Goal: Task Accomplishment & Management: Complete application form

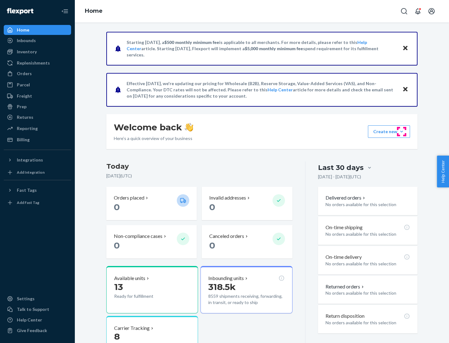
click at [402, 132] on button "Create new Create new inbound Create new order Create new product" at bounding box center [389, 131] width 42 height 12
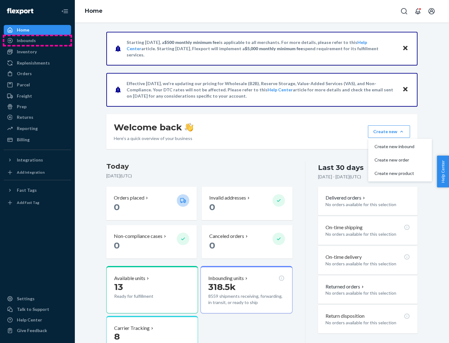
click at [37, 41] on div "Inbounds" at bounding box center [37, 40] width 66 height 9
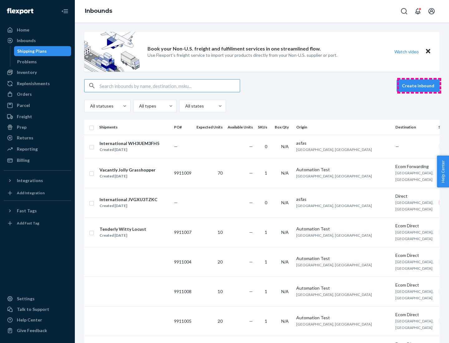
click at [419, 86] on button "Create inbound" at bounding box center [418, 86] width 43 height 12
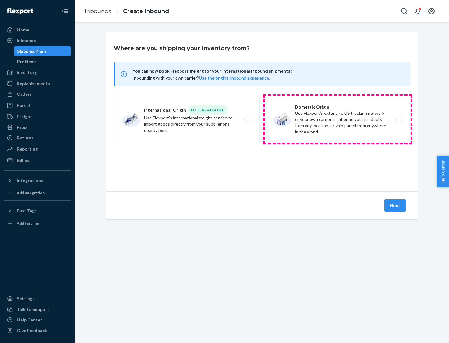
click at [338, 119] on label "Domestic Origin Use Flexport’s extensive US trucking network or your own carrie…" at bounding box center [338, 119] width 146 height 47
click at [399, 119] on input "Domestic Origin Use Flexport’s extensive US trucking network or your own carrie…" at bounding box center [401, 120] width 4 height 4
radio input "true"
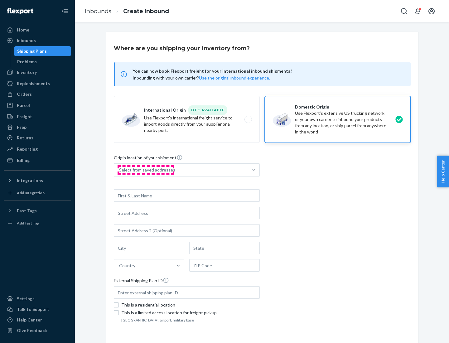
click at [146, 170] on div "Select from saved addresses" at bounding box center [147, 170] width 56 height 6
click at [120, 170] on input "Select from saved addresses" at bounding box center [119, 170] width 1 height 6
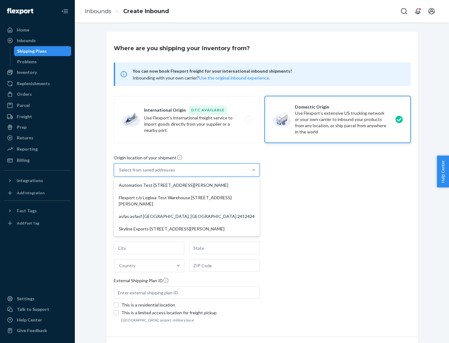
scroll to position [2, 0]
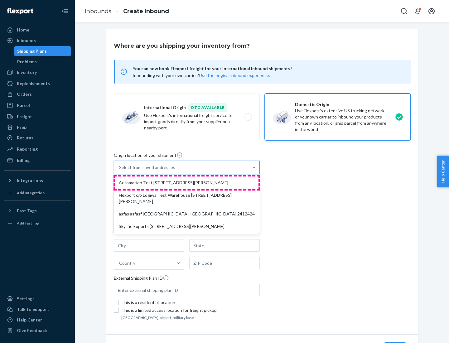
click at [187, 183] on div "Automation Test [STREET_ADDRESS][PERSON_NAME]" at bounding box center [186, 182] width 143 height 12
click at [120, 171] on input "option Automation Test [STREET_ADDRESS][PERSON_NAME] focused, 1 of 4. 4 results…" at bounding box center [119, 167] width 1 height 6
type input "Automation Test"
type input "9th Floor"
type input "[GEOGRAPHIC_DATA]"
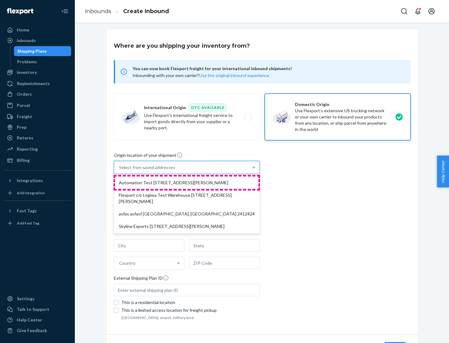
type input "CA"
type input "94104"
type input "[STREET_ADDRESS][PERSON_NAME]"
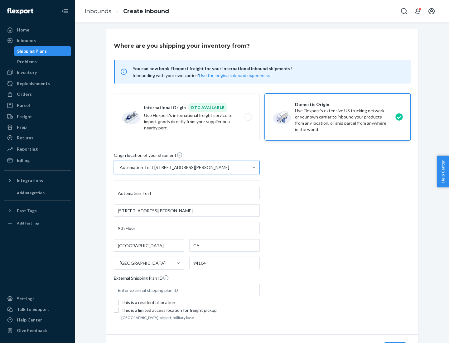
scroll to position [36, 0]
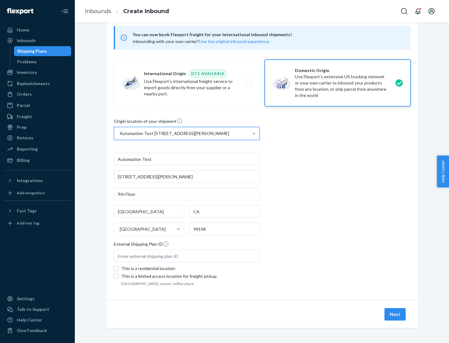
click at [395, 314] on button "Next" at bounding box center [394, 314] width 21 height 12
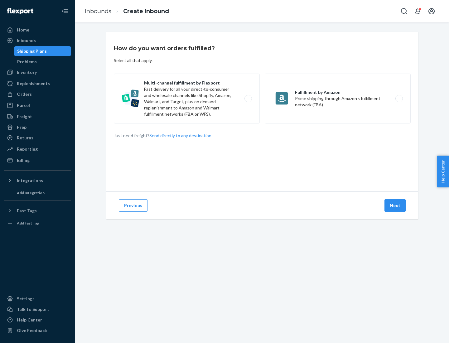
click at [187, 99] on label "Multi-channel fulfillment by Flexport Fast delivery for all your direct-to-cons…" at bounding box center [187, 99] width 146 height 50
click at [248, 99] on input "Multi-channel fulfillment by Flexport Fast delivery for all your direct-to-cons…" at bounding box center [250, 99] width 4 height 4
radio input "true"
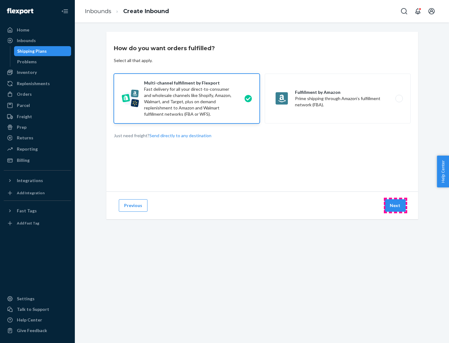
click at [395, 205] on button "Next" at bounding box center [394, 205] width 21 height 12
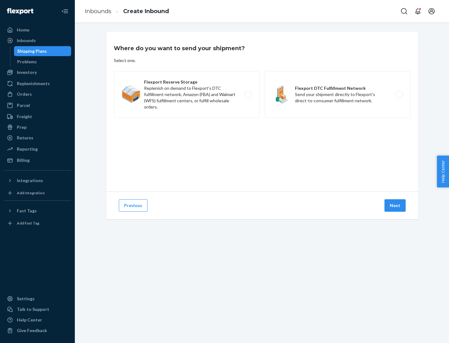
click at [338, 94] on label "Flexport DTC Fulfillment Network Send your shipment directly to Flexport's dire…" at bounding box center [338, 94] width 146 height 47
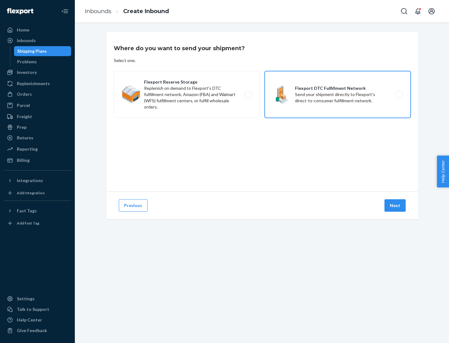
click at [399, 94] on input "Flexport DTC Fulfillment Network Send your shipment directly to Flexport's dire…" at bounding box center [401, 95] width 4 height 4
radio input "true"
click at [395, 205] on button "Next" at bounding box center [394, 205] width 21 height 12
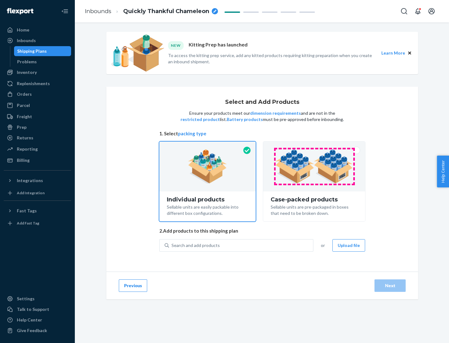
click at [314, 167] on img at bounding box center [314, 166] width 78 height 34
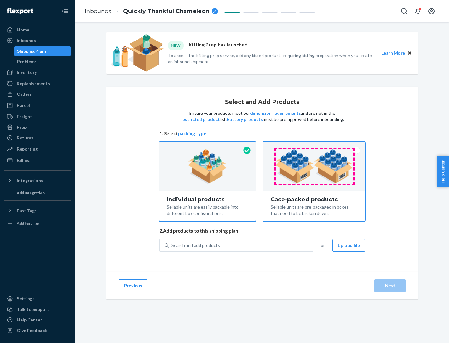
click at [314, 146] on input "Case-packed products Sellable units are pre-packaged in boxes that need to be b…" at bounding box center [314, 144] width 4 height 4
radio input "true"
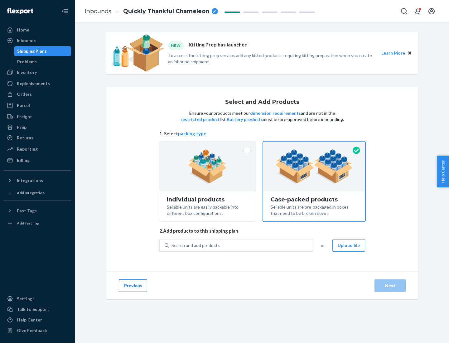
radio input "false"
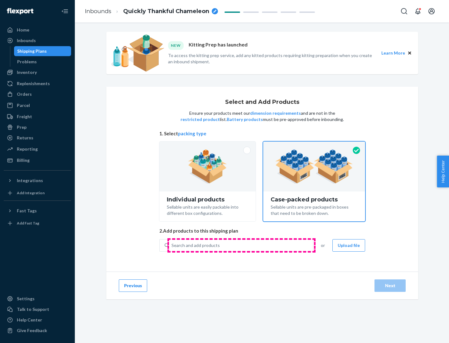
click at [241, 245] on div "Search and add products" at bounding box center [241, 245] width 144 height 11
click at [172, 245] on input "Search and add products" at bounding box center [172, 245] width 1 height 6
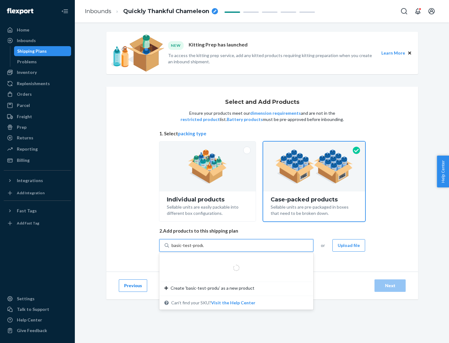
type input "basic-test-product-1"
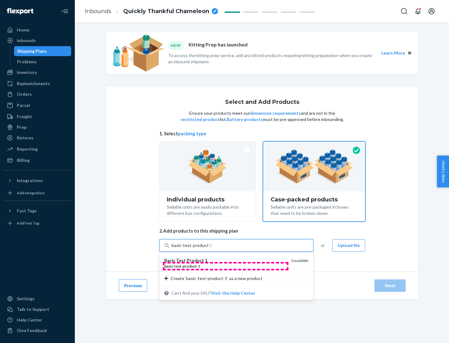
click at [225, 266] on div "basic - test - product - 1" at bounding box center [225, 266] width 122 height 5
click at [211, 249] on input "basic-test-product-1" at bounding box center [192, 245] width 40 height 6
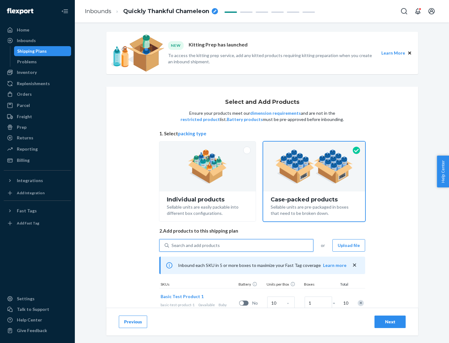
scroll to position [22, 0]
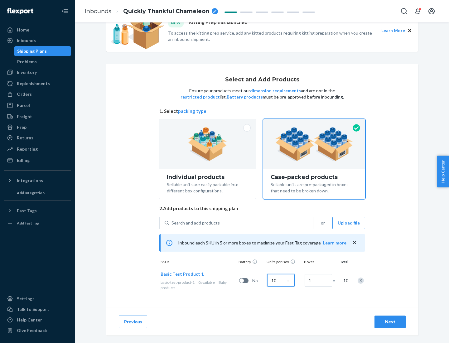
type input "10"
type input "7"
click at [390, 322] on div "Next" at bounding box center [390, 322] width 21 height 6
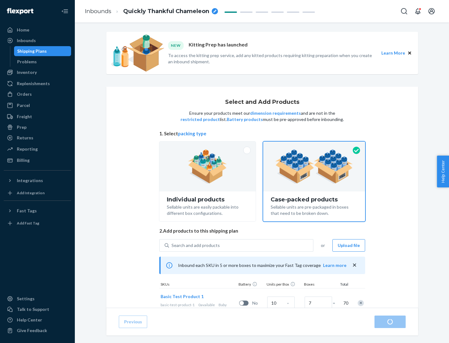
radio input "true"
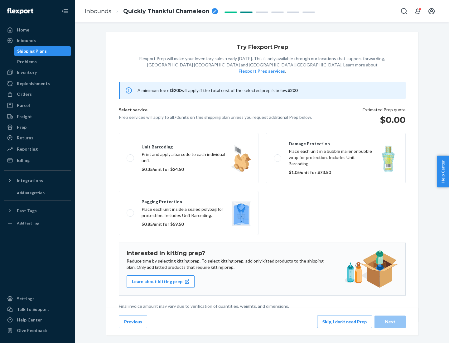
scroll to position [2, 0]
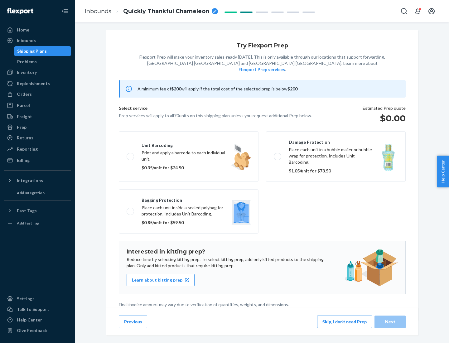
click at [189, 199] on label "Bagging protection Place each unit inside a sealed polybag for protection. Incl…" at bounding box center [189, 211] width 140 height 44
click at [131, 209] on input "Bagging protection Place each unit inside a sealed polybag for protection. Incl…" at bounding box center [129, 211] width 4 height 4
checkbox input "true"
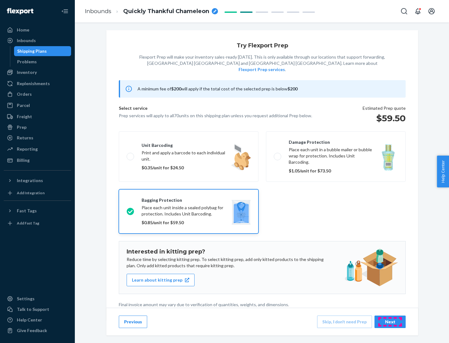
click at [390, 322] on div "Next" at bounding box center [390, 322] width 21 height 6
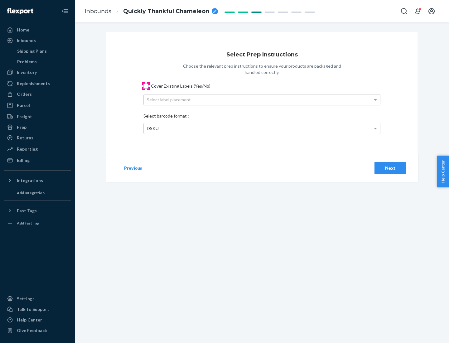
click at [146, 86] on input "Cover Existing Labels (Yes/No)" at bounding box center [145, 86] width 5 height 5
checkbox input "true"
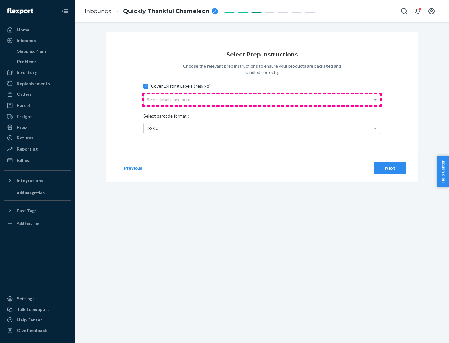
click at [262, 99] on div "Select label placement" at bounding box center [262, 99] width 236 height 11
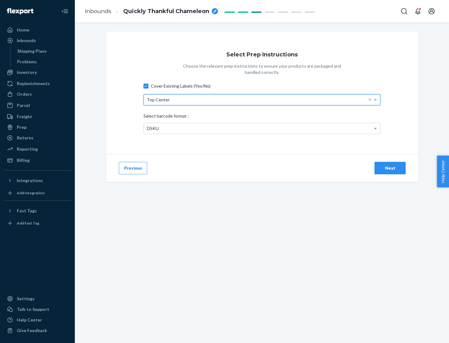
click at [262, 128] on div "DSKU" at bounding box center [262, 128] width 236 height 11
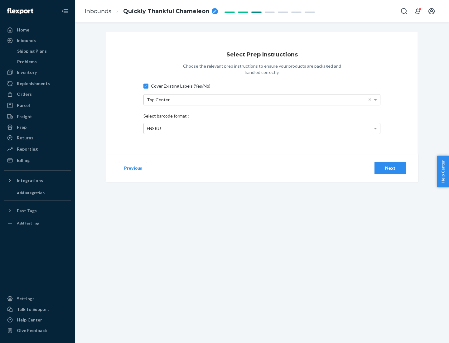
click at [390, 168] on div "Next" at bounding box center [390, 168] width 21 height 6
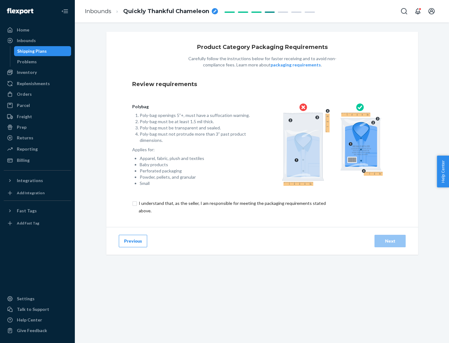
click at [232, 207] on input "checkbox" at bounding box center [235, 207] width 207 height 15
checkbox input "true"
click at [390, 241] on div "Next" at bounding box center [390, 241] width 21 height 6
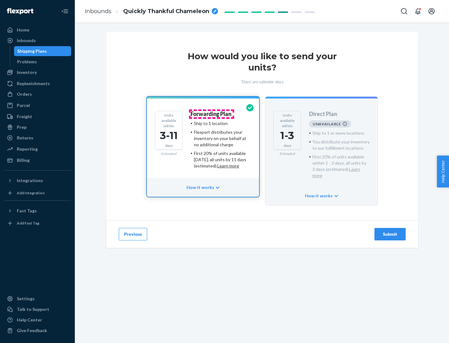
click at [211, 114] on h4 "Forwarding Plan" at bounding box center [211, 114] width 41 height 6
click at [390, 231] on div "Submit" at bounding box center [390, 234] width 21 height 6
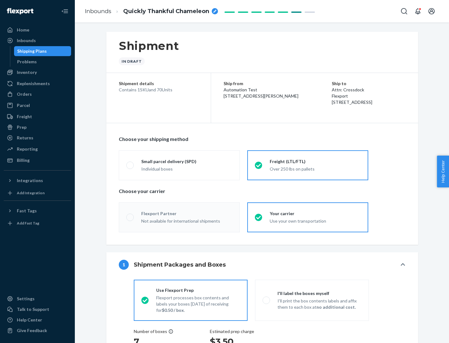
radio input "true"
radio input "false"
radio input "true"
radio input "false"
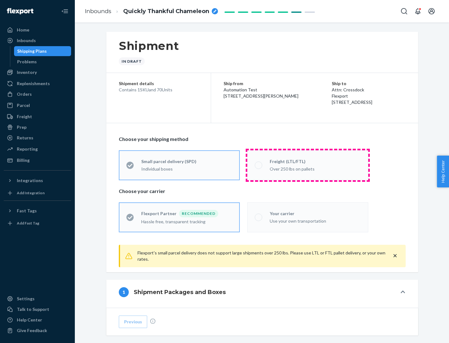
click at [308, 165] on div "Over 250 lbs on pallets" at bounding box center [315, 168] width 91 height 7
click at [259, 165] on input "Freight (LTL/FTL) Over 250 lbs on pallets" at bounding box center [257, 165] width 4 height 4
radio input "true"
radio input "false"
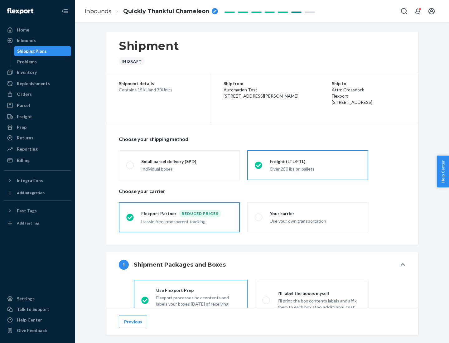
scroll to position [35, 0]
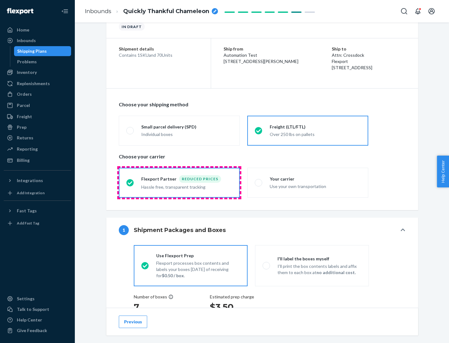
click at [179, 183] on div "Hassle free, transparent tracking" at bounding box center [186, 186] width 91 height 7
click at [130, 182] on input "Flexport Partner Reduced prices Hassle free, transparent tracking" at bounding box center [128, 183] width 4 height 4
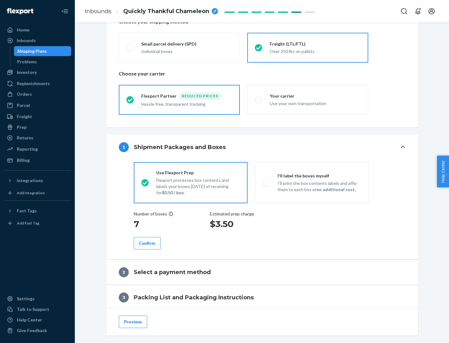
click at [312, 182] on p "I’ll print the box contents labels and affix them to each box at no additional …" at bounding box center [320, 186] width 84 height 12
click at [267, 182] on input "I'll label the boxes myself I’ll print the box contents labels and affix them t…" at bounding box center [265, 183] width 4 height 4
radio input "true"
radio input "false"
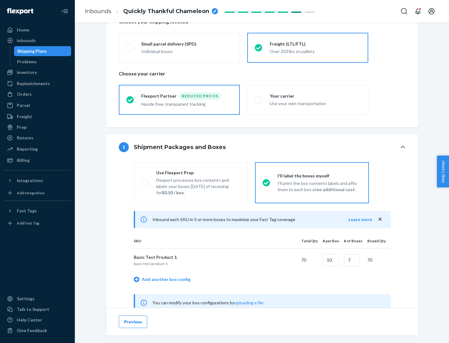
scroll to position [195, 0]
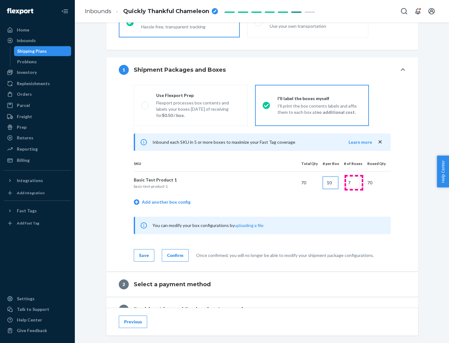
type input "10"
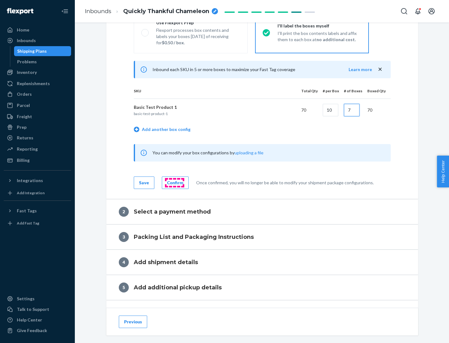
type input "7"
click at [174, 182] on div "Confirm" at bounding box center [175, 183] width 16 height 6
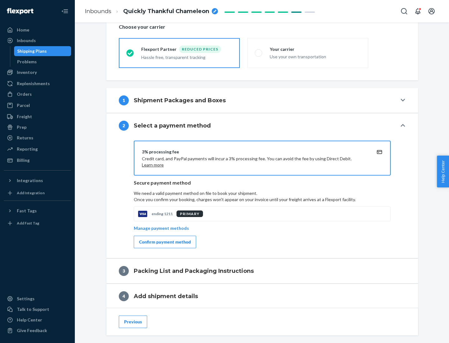
scroll to position [224, 0]
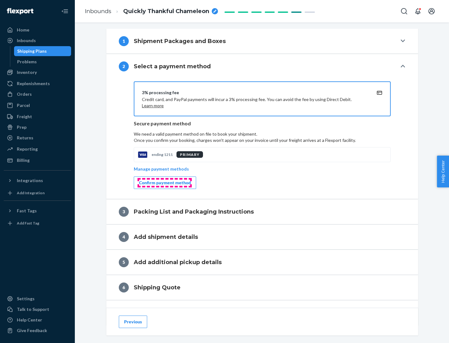
click at [164, 183] on div "Confirm payment method" at bounding box center [165, 183] width 52 height 6
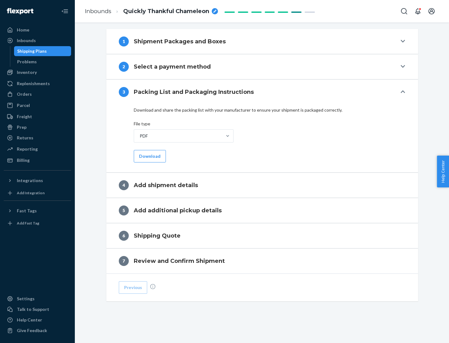
scroll to position [197, 0]
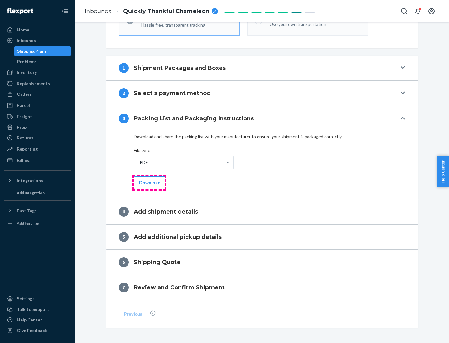
click at [149, 182] on button "Download" at bounding box center [150, 182] width 32 height 12
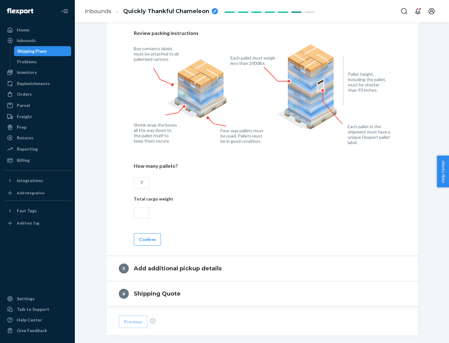
scroll to position [405, 0]
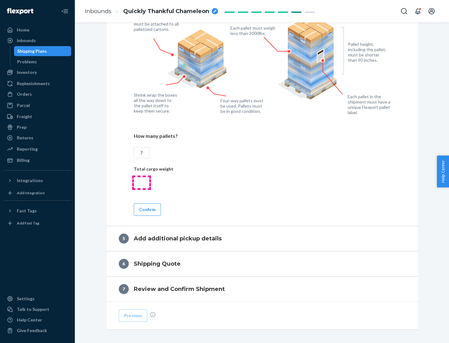
type input "7"
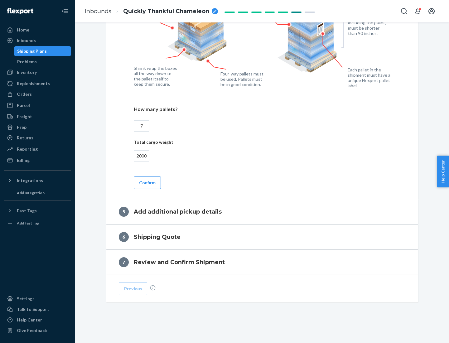
type input "2000"
click at [147, 182] on button "Confirm" at bounding box center [147, 182] width 27 height 12
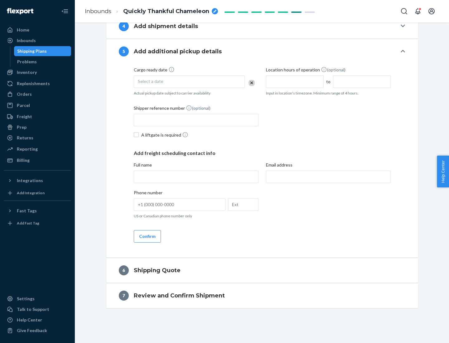
scroll to position [213, 0]
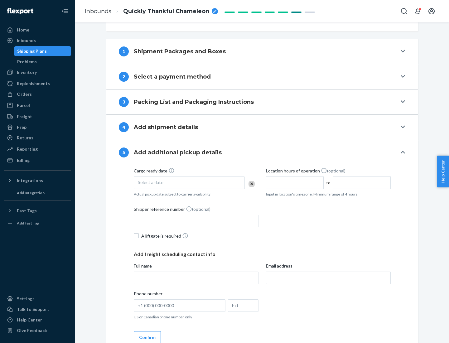
click at [189, 182] on div "Select a date" at bounding box center [189, 182] width 111 height 12
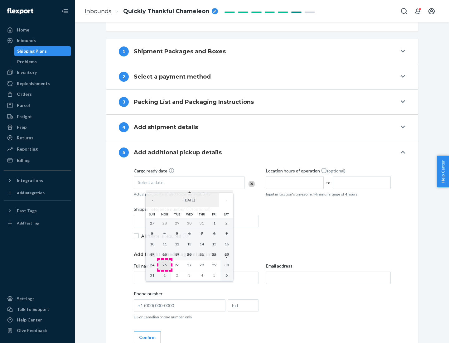
click at [164, 265] on abbr "25" at bounding box center [164, 265] width 4 height 5
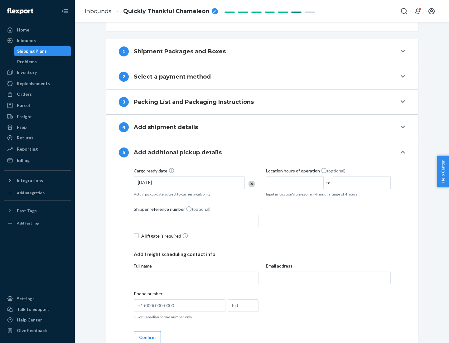
scroll to position [308, 0]
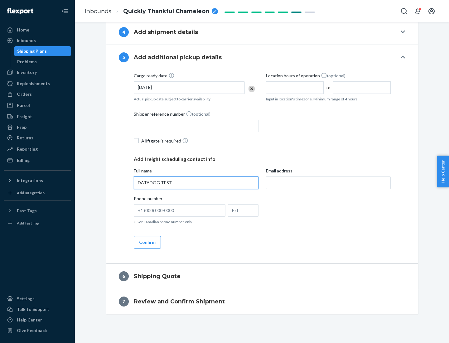
type input "DATADOG TEST"
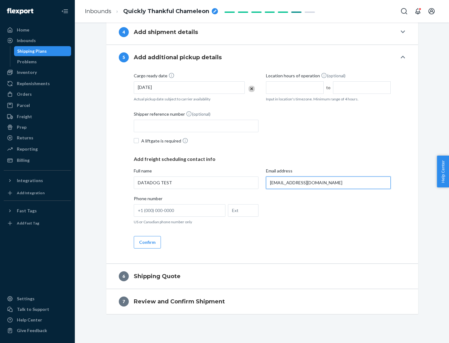
scroll to position [314, 0]
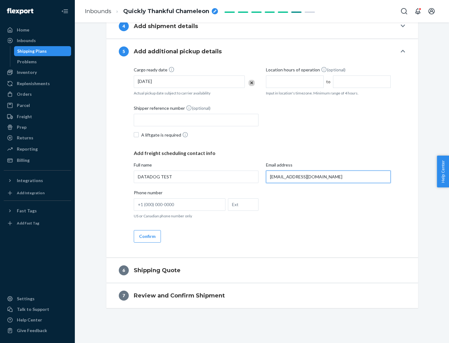
type input "[EMAIL_ADDRESS][DOMAIN_NAME]"
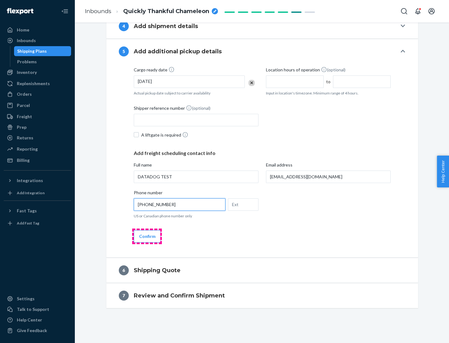
type input "[PHONE_NUMBER]"
click at [147, 236] on button "Confirm" at bounding box center [147, 236] width 27 height 12
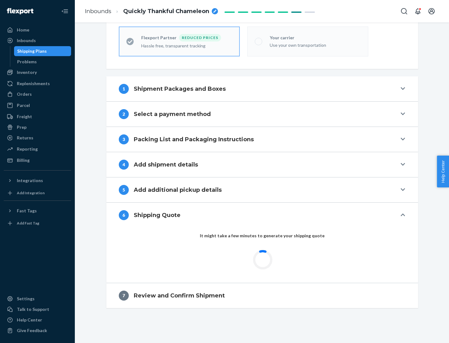
scroll to position [198, 0]
